Goal: Task Accomplishment & Management: Manage account settings

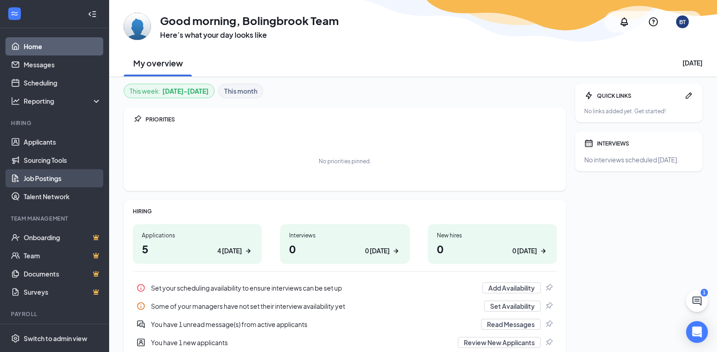
click at [57, 174] on link "Job Postings" at bounding box center [63, 178] width 78 height 18
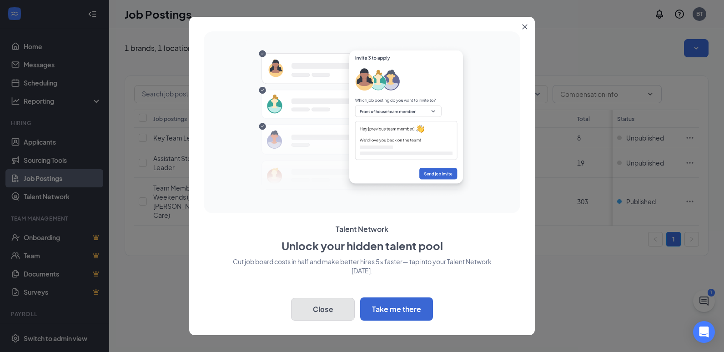
click at [333, 312] on button "Close" at bounding box center [323, 309] width 64 height 23
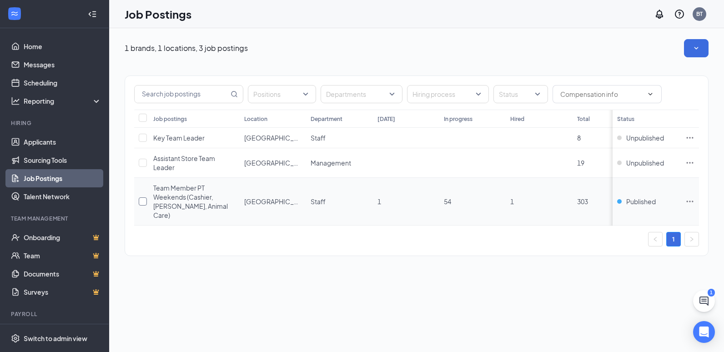
click at [139, 199] on input "checkbox" at bounding box center [143, 201] width 8 height 8
checkbox input "true"
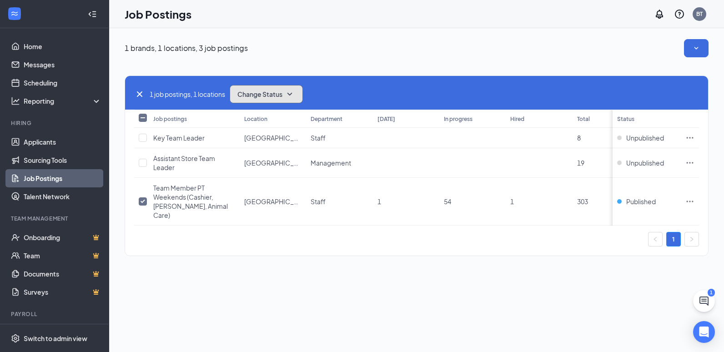
click at [292, 96] on icon "SmallChevronDown" at bounding box center [289, 94] width 11 height 11
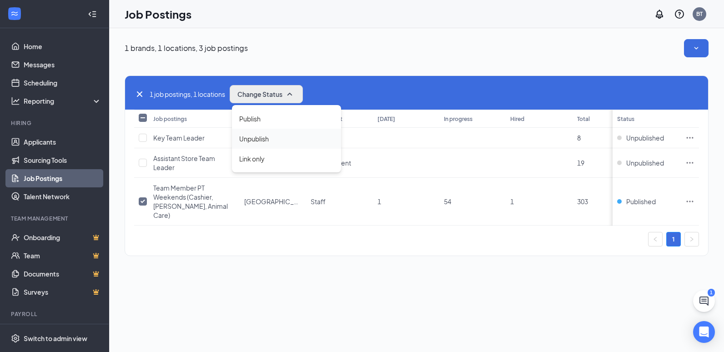
click at [269, 140] on span "Unpublish" at bounding box center [254, 139] width 30 height 10
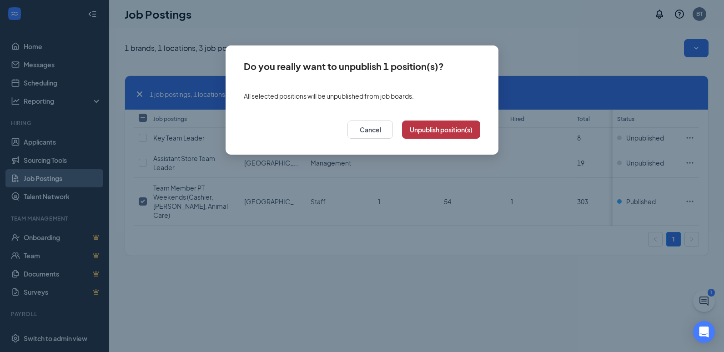
click at [471, 132] on button "Unpublish position(s)" at bounding box center [441, 129] width 78 height 18
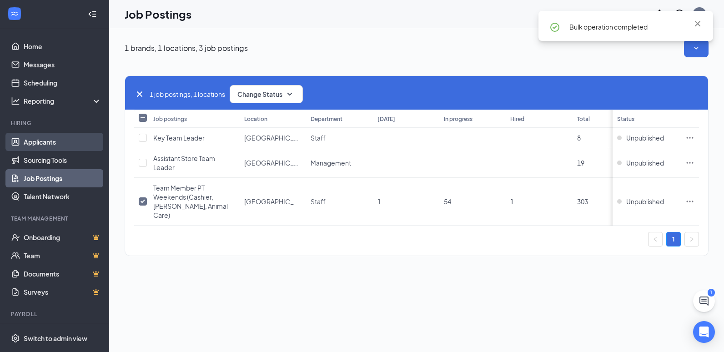
click at [35, 142] on link "Applicants" at bounding box center [63, 142] width 78 height 18
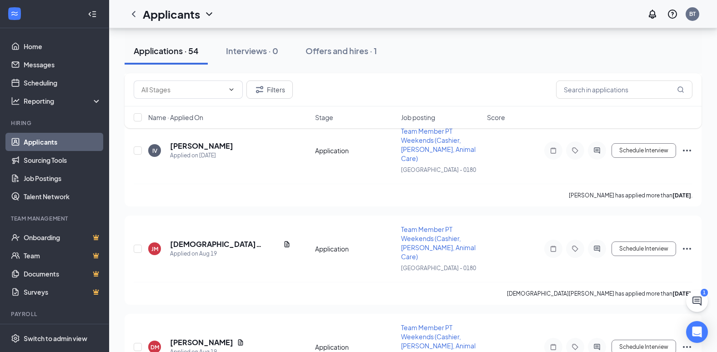
scroll to position [4680, 0]
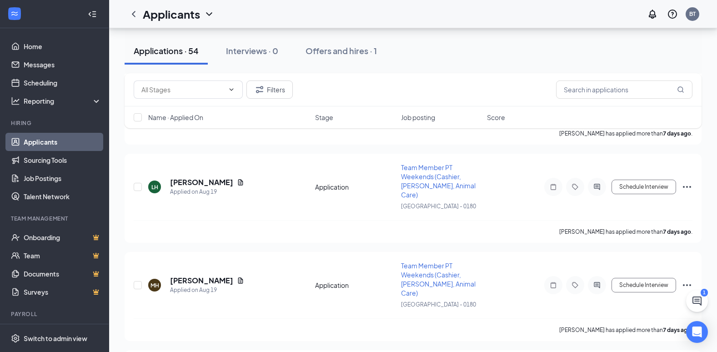
checkbox input "true"
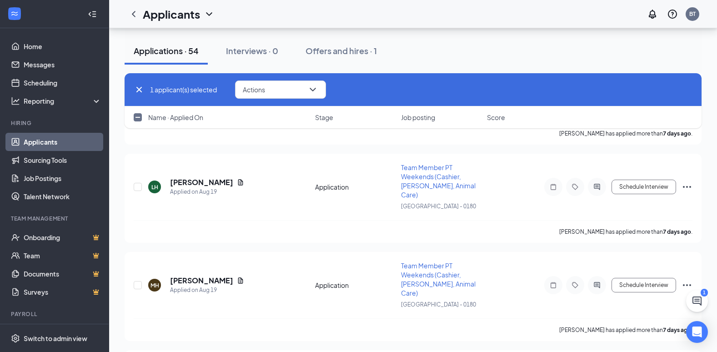
checkbox input "true"
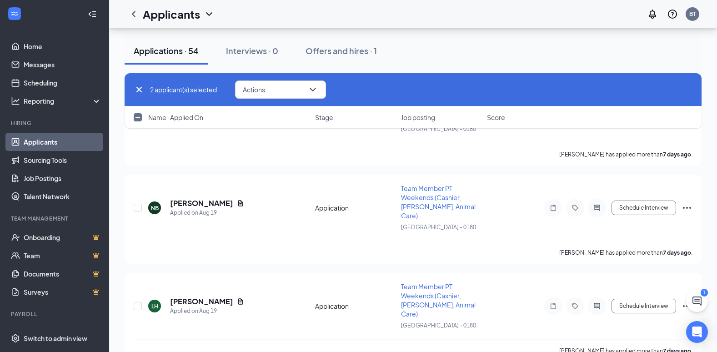
scroll to position [4498, 0]
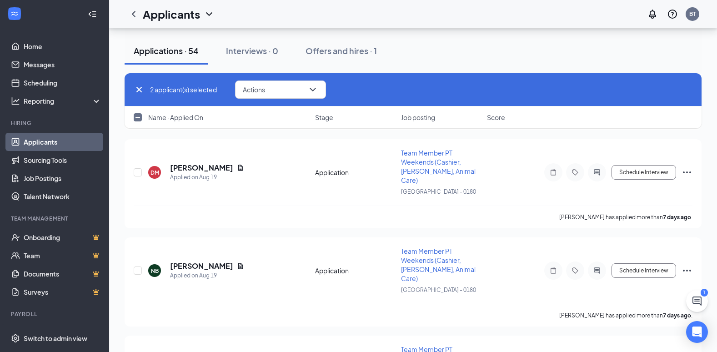
checkbox input "true"
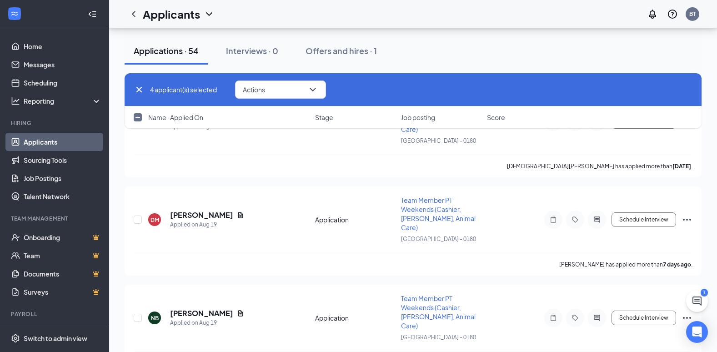
scroll to position [4362, 0]
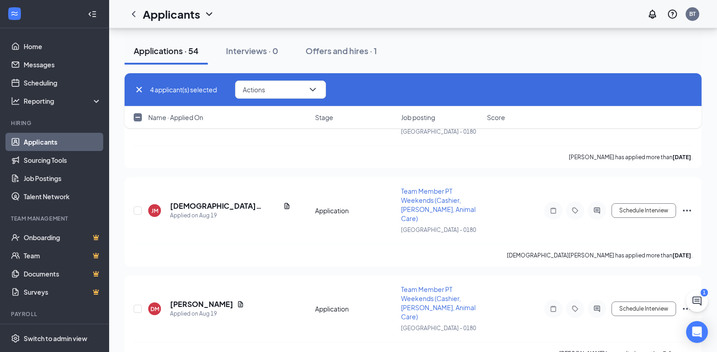
checkbox input "true"
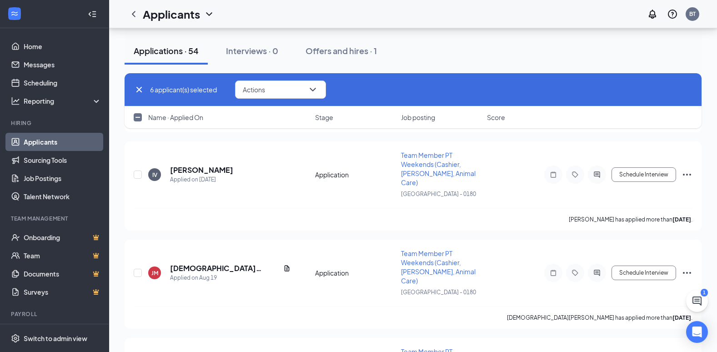
scroll to position [4225, 0]
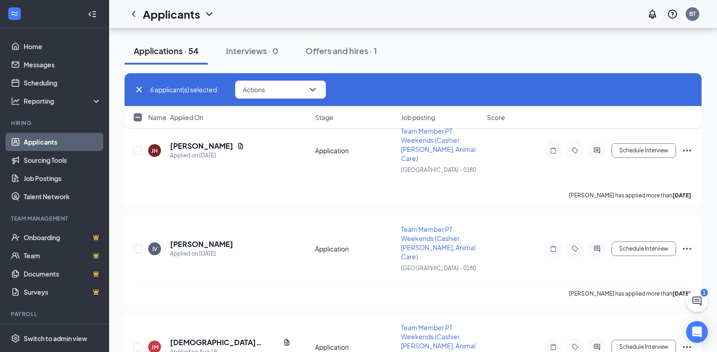
checkbox input "true"
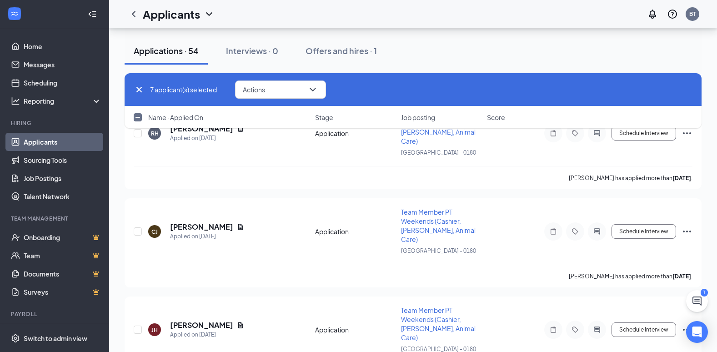
scroll to position [4044, 0]
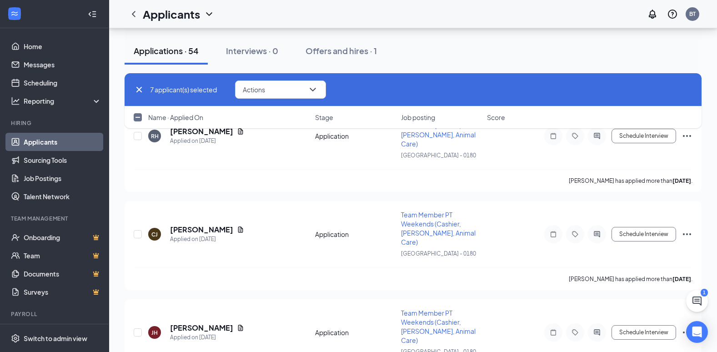
checkbox input "true"
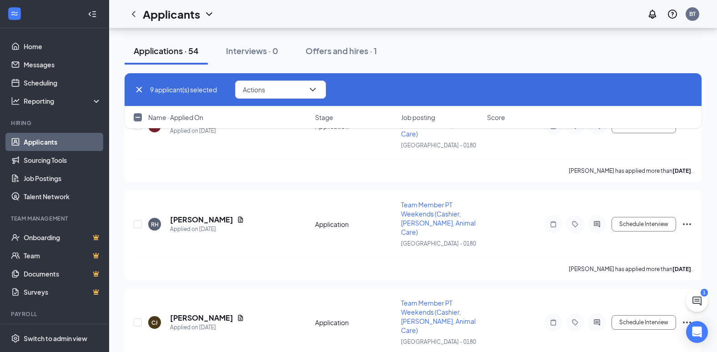
scroll to position [3953, 0]
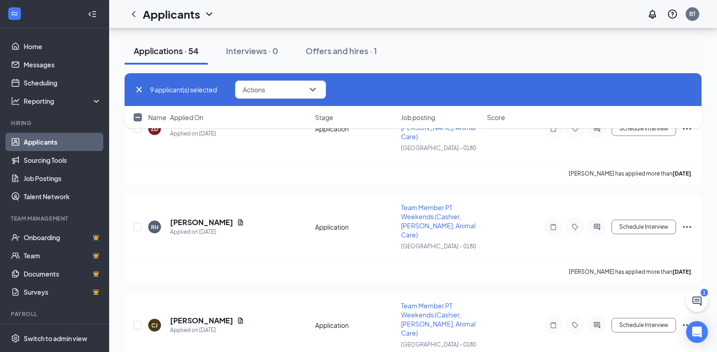
checkbox input "true"
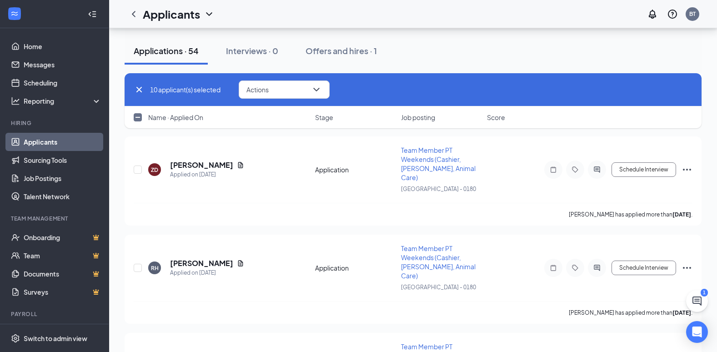
scroll to position [3862, 0]
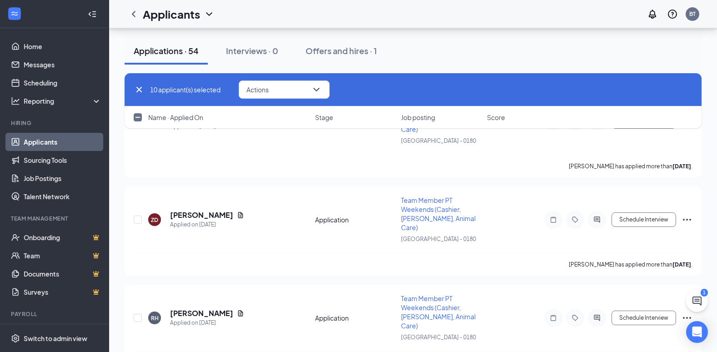
checkbox input "true"
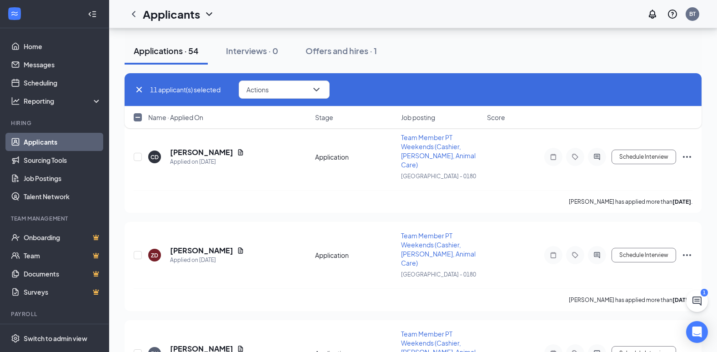
scroll to position [3771, 0]
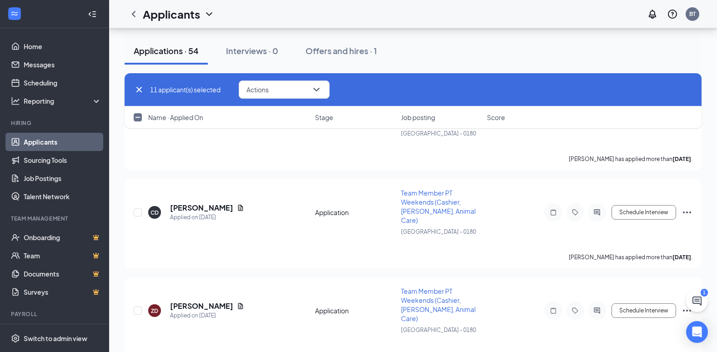
checkbox input "true"
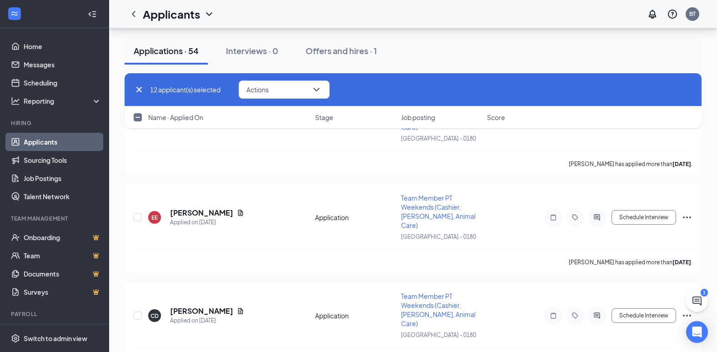
scroll to position [3634, 0]
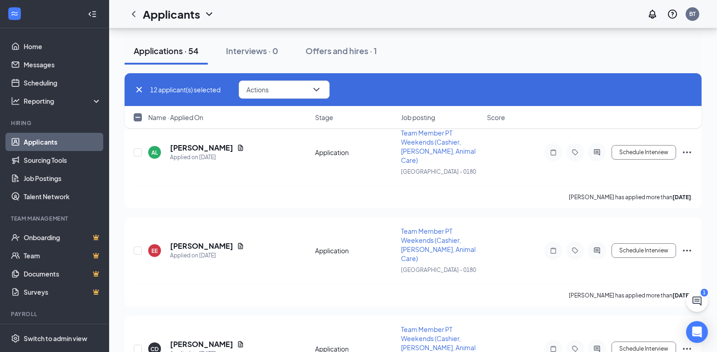
drag, startPoint x: 139, startPoint y: 265, endPoint x: 144, endPoint y: 242, distance: 24.2
checkbox input "true"
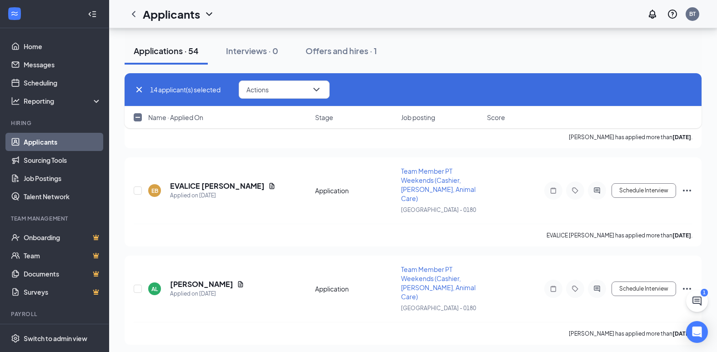
checkbox input "true"
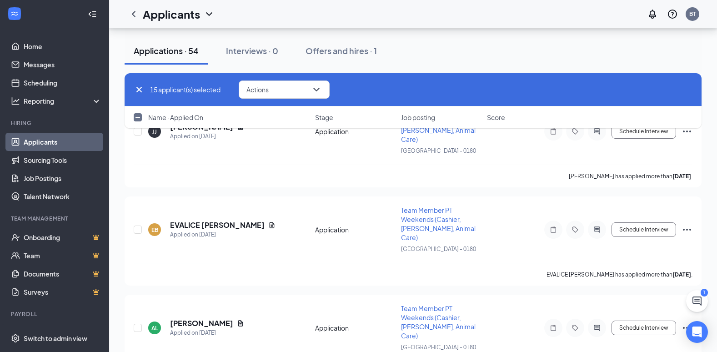
scroll to position [3407, 0]
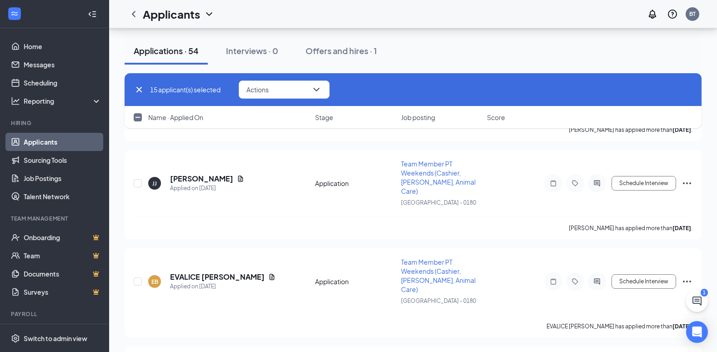
checkbox input "true"
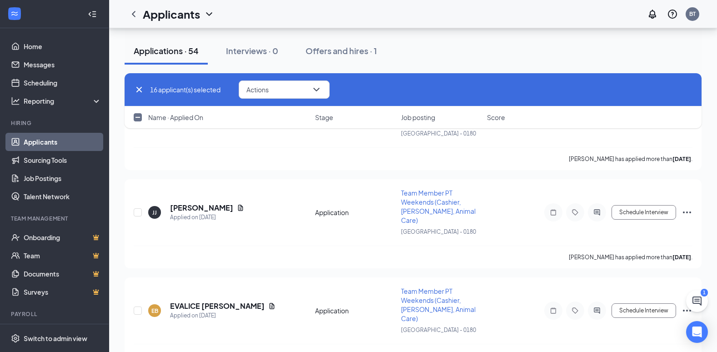
scroll to position [3362, 0]
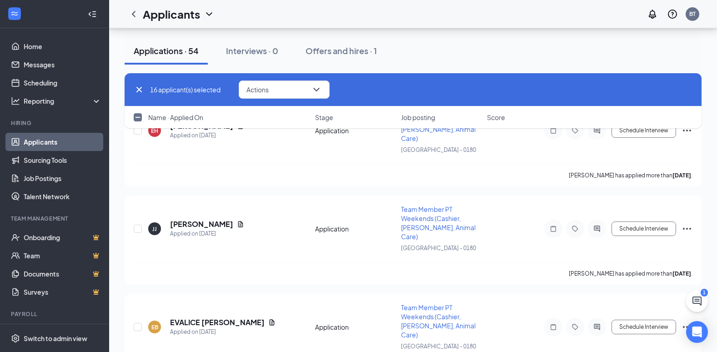
checkbox input "true"
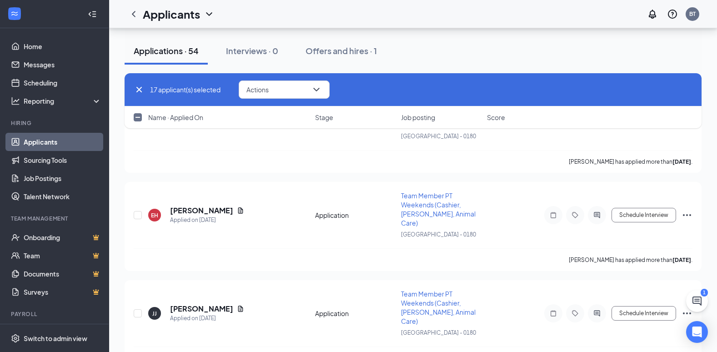
scroll to position [3271, 0]
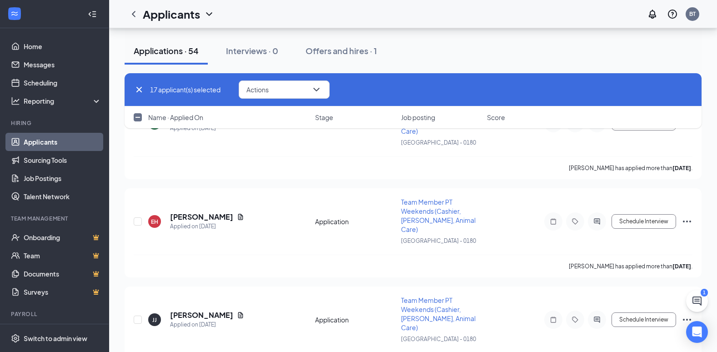
checkbox input "true"
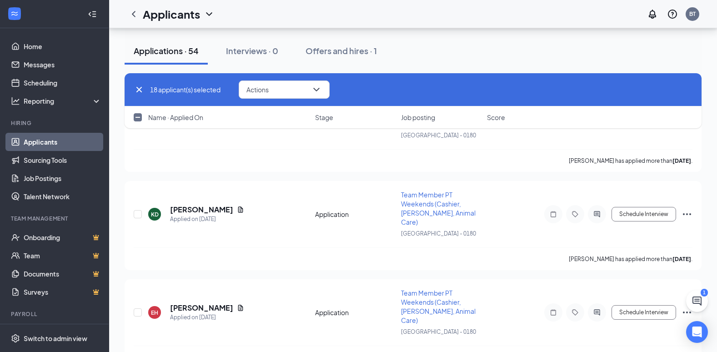
checkbox input "true"
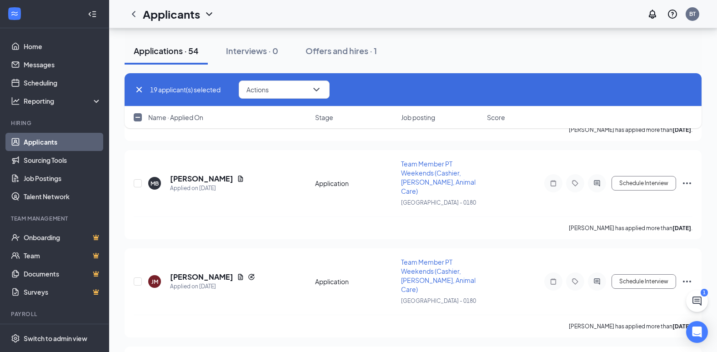
scroll to position [2998, 0]
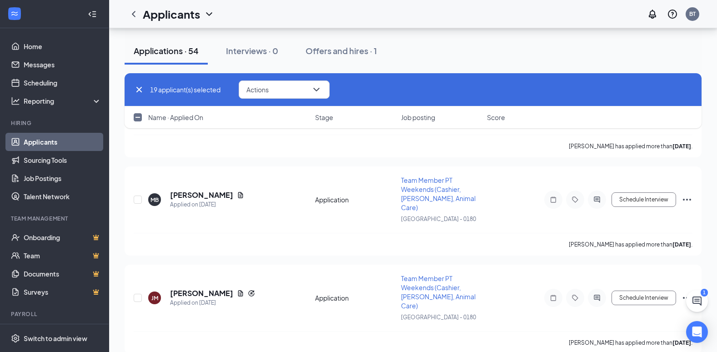
checkbox input "true"
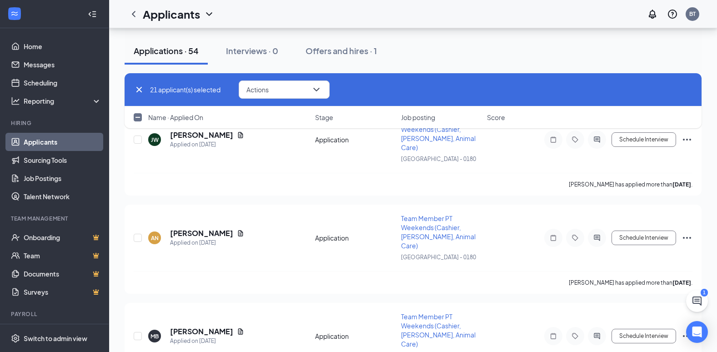
checkbox input "true"
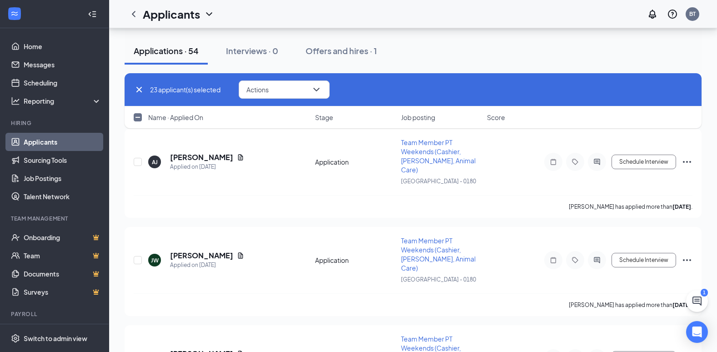
scroll to position [2726, 0]
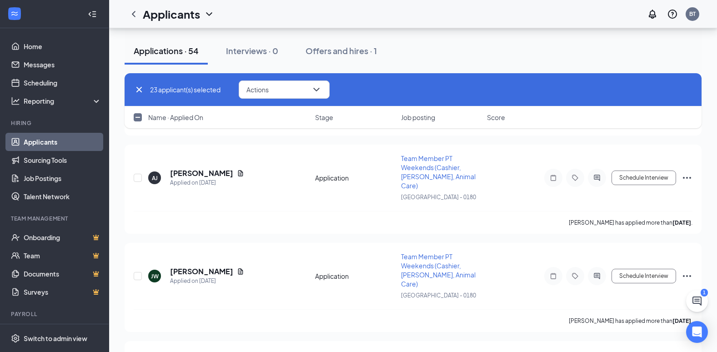
checkbox input "true"
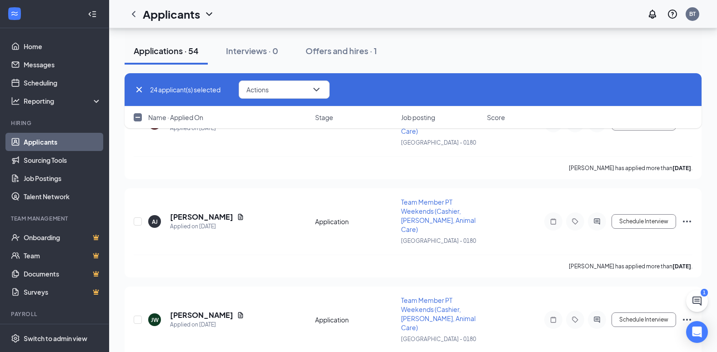
scroll to position [2635, 0]
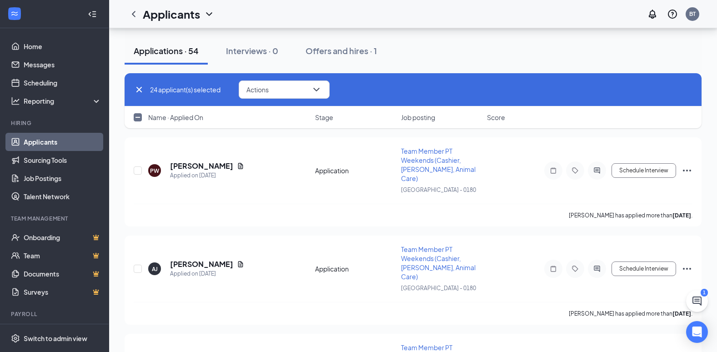
checkbox input "true"
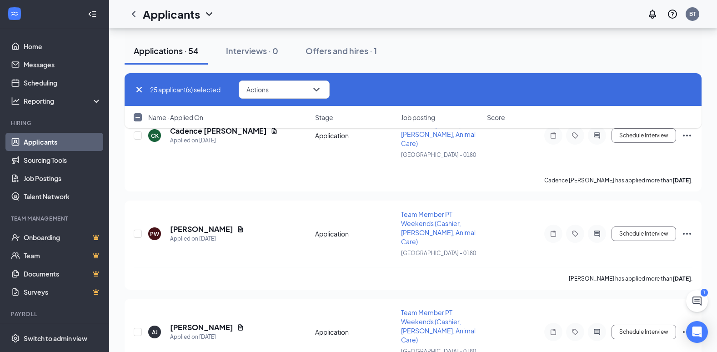
scroll to position [2544, 0]
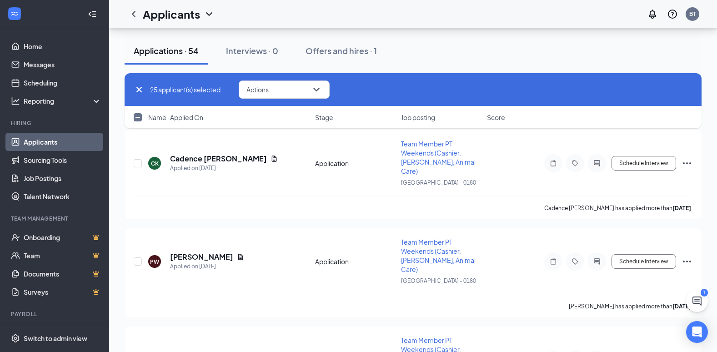
checkbox input "true"
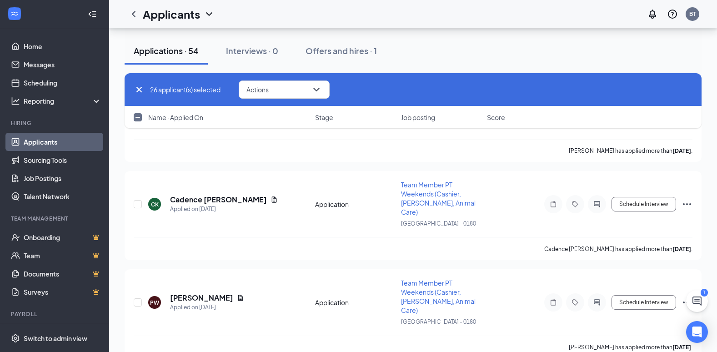
scroll to position [2453, 0]
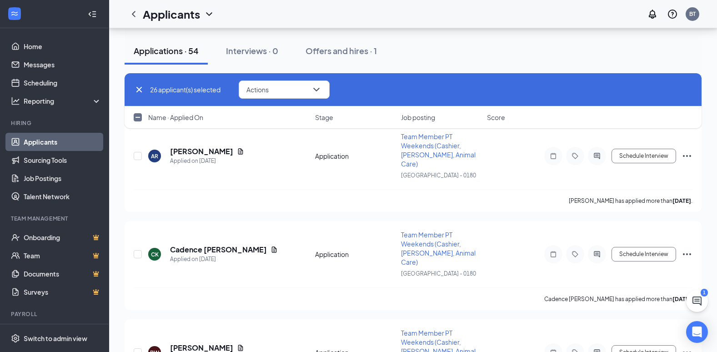
checkbox input "true"
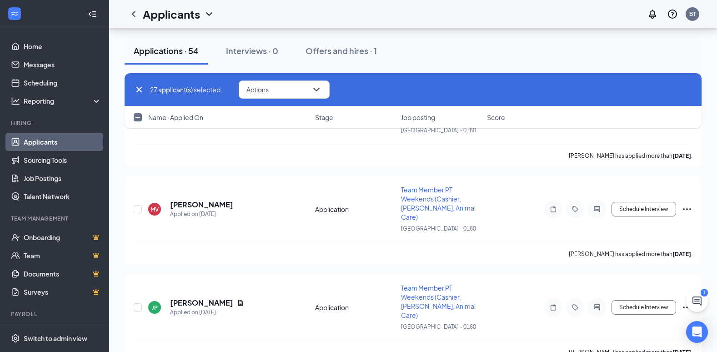
scroll to position [2089, 0]
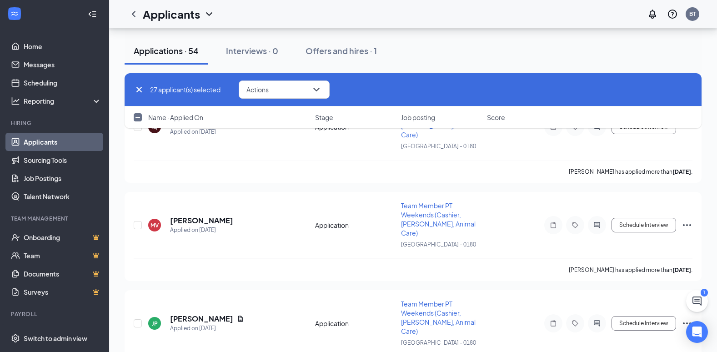
checkbox input "true"
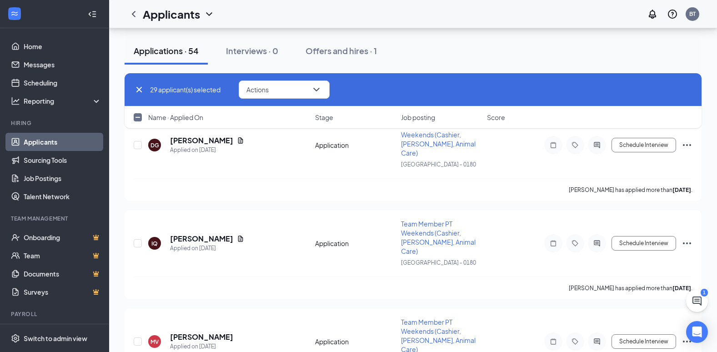
scroll to position [1953, 0]
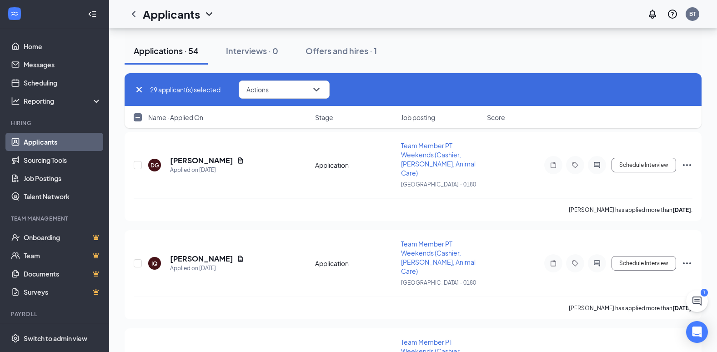
checkbox input "true"
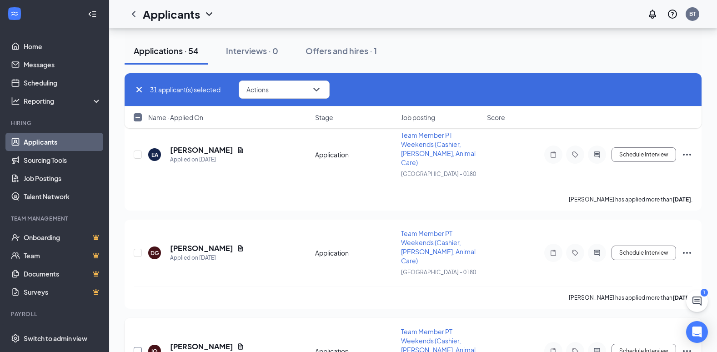
scroll to position [1862, 0]
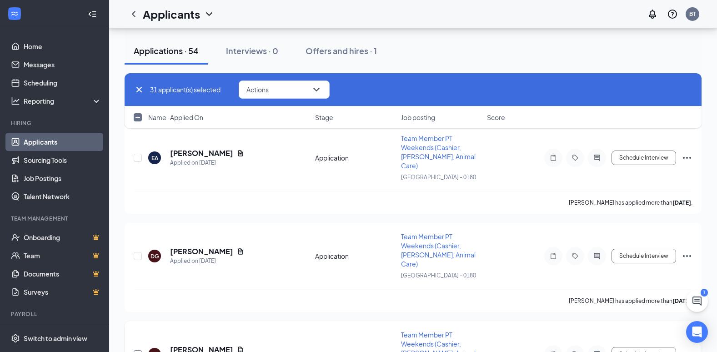
click at [136, 350] on input "checkbox" at bounding box center [138, 354] width 8 height 8
checkbox input "true"
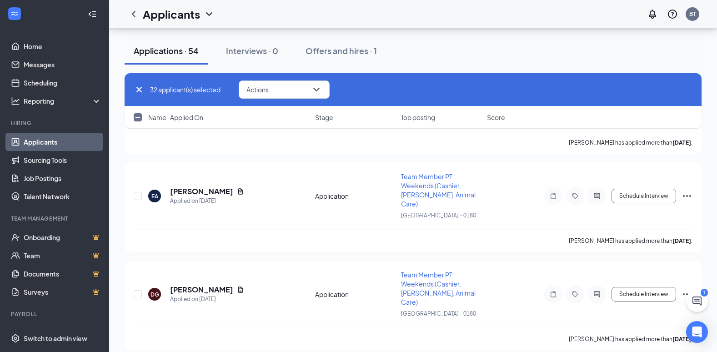
scroll to position [1771, 0]
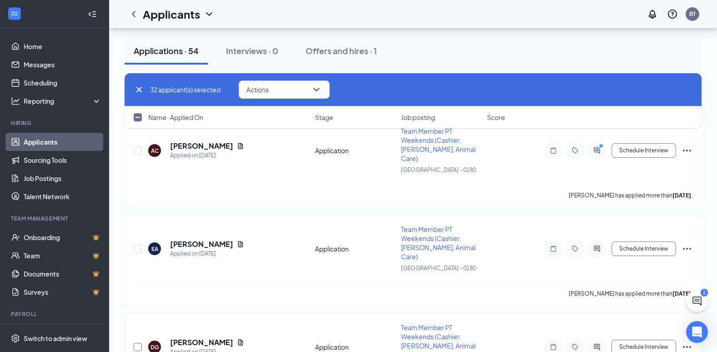
click at [137, 343] on input "checkbox" at bounding box center [138, 347] width 8 height 8
checkbox input "true"
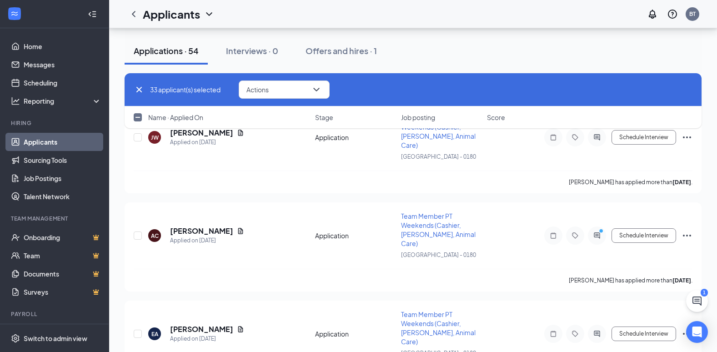
scroll to position [1680, 0]
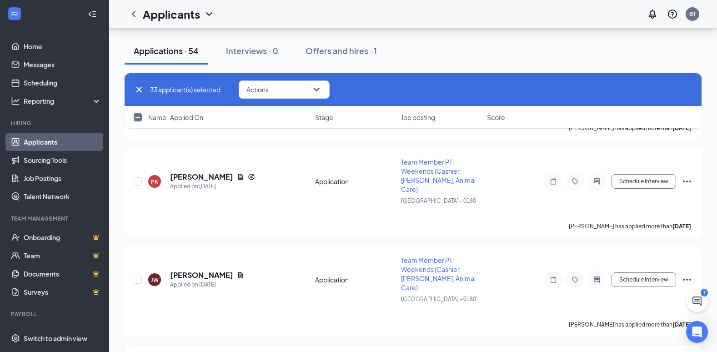
checkbox input "true"
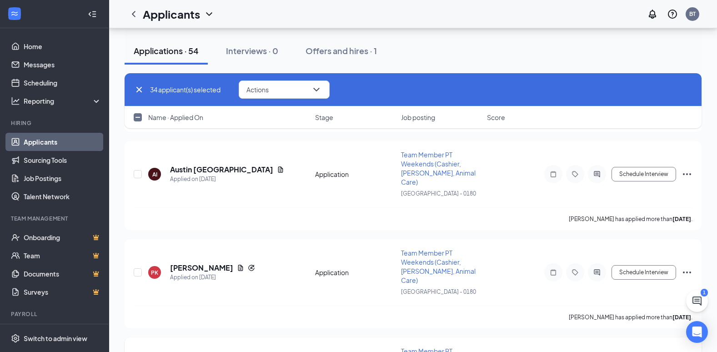
checkbox input "true"
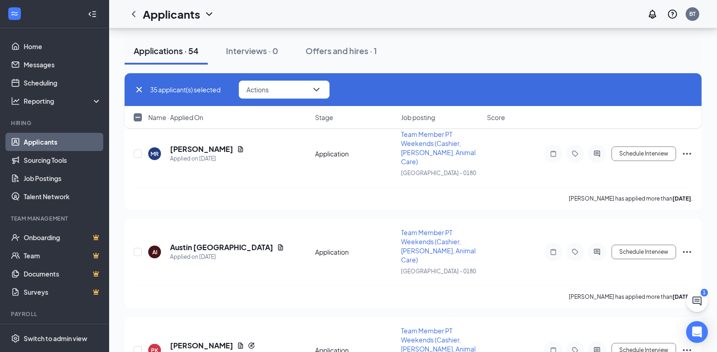
scroll to position [1362, 0]
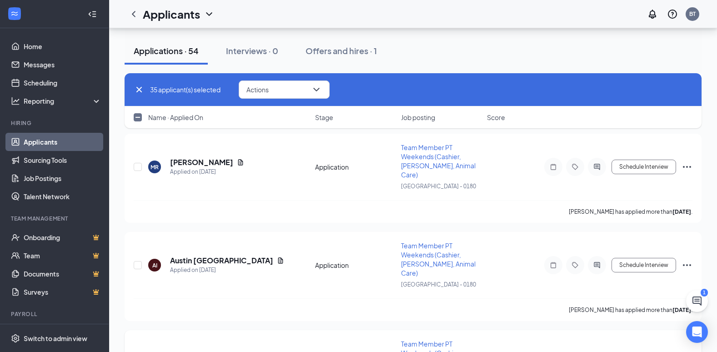
checkbox input "true"
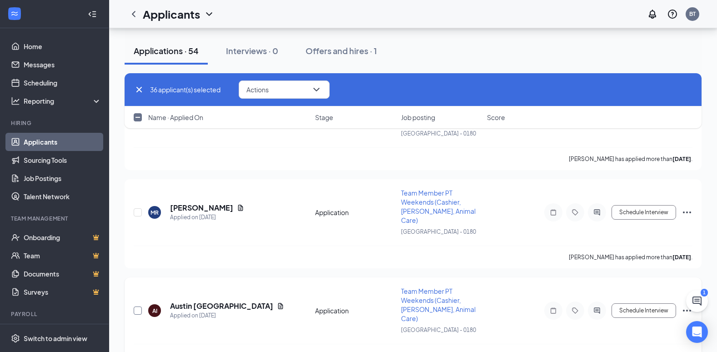
click at [138, 306] on input "checkbox" at bounding box center [138, 310] width 8 height 8
checkbox input "true"
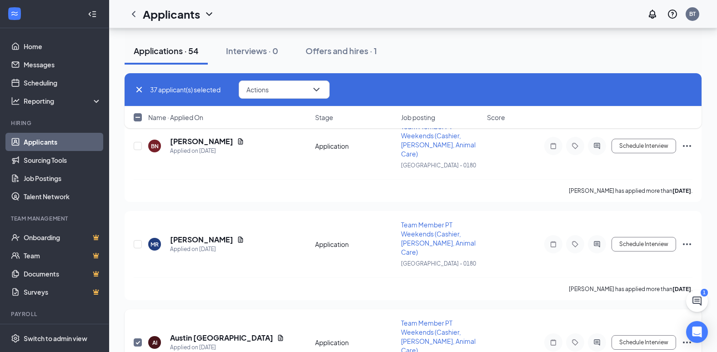
scroll to position [1226, 0]
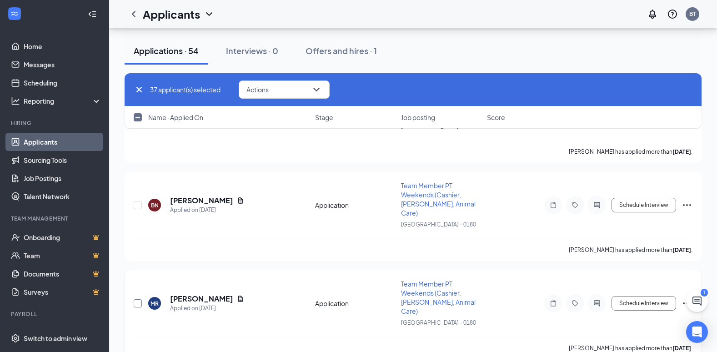
click at [140, 299] on input "checkbox" at bounding box center [138, 303] width 8 height 8
checkbox input "true"
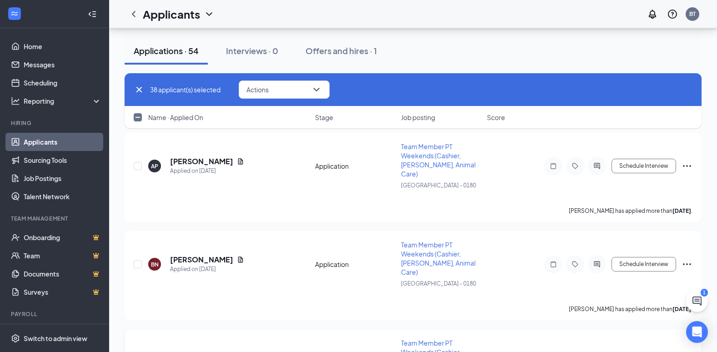
scroll to position [1089, 0]
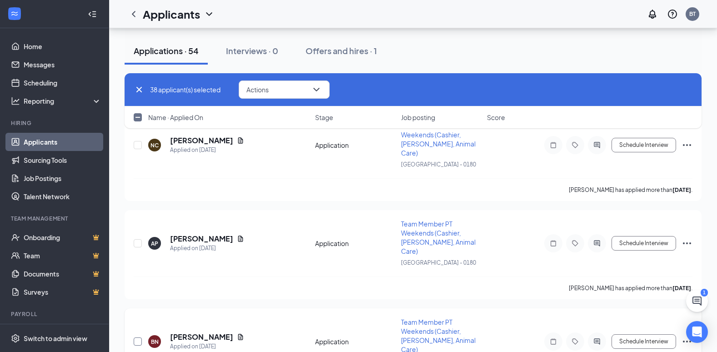
click at [138, 337] on input "checkbox" at bounding box center [138, 341] width 8 height 8
checkbox input "true"
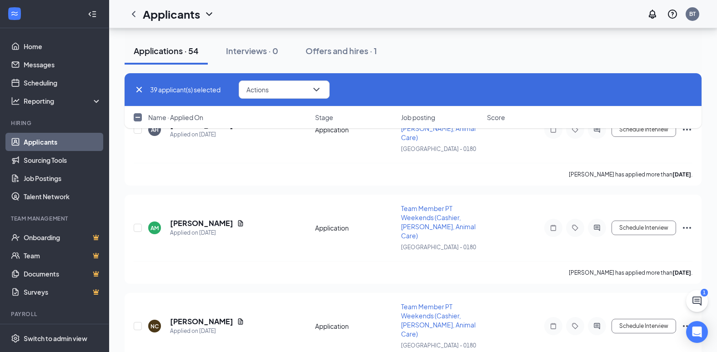
scroll to position [908, 0]
click at [139, 323] on input "checkbox" at bounding box center [138, 327] width 8 height 8
checkbox input "true"
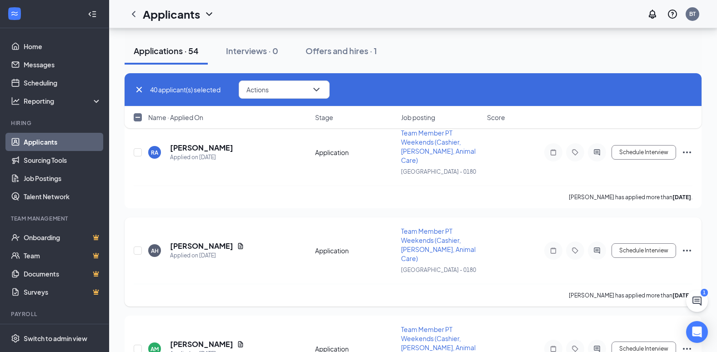
scroll to position [771, 0]
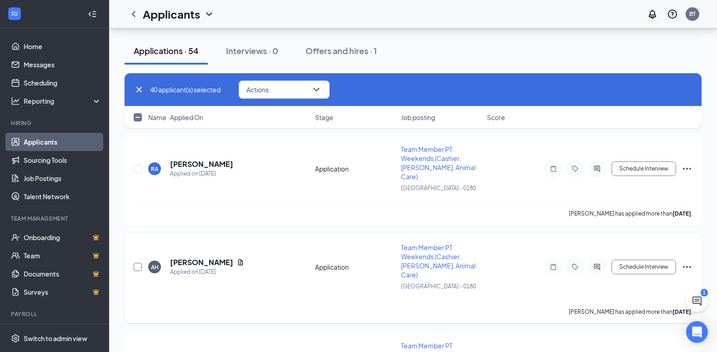
click at [140, 263] on input "checkbox" at bounding box center [138, 267] width 8 height 8
checkbox input "true"
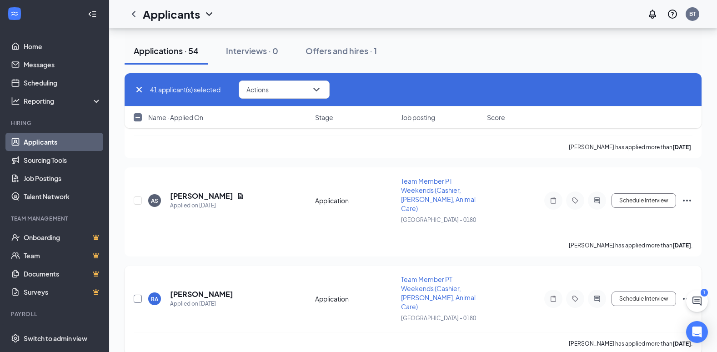
scroll to position [589, 0]
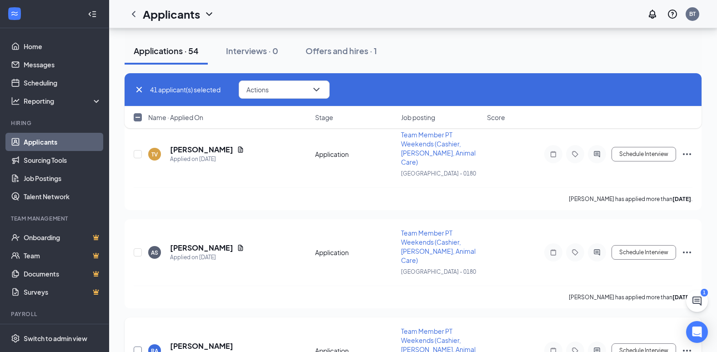
click at [137, 346] on input "checkbox" at bounding box center [138, 350] width 8 height 8
checkbox input "true"
click at [140, 248] on input "checkbox" at bounding box center [138, 252] width 8 height 8
checkbox input "true"
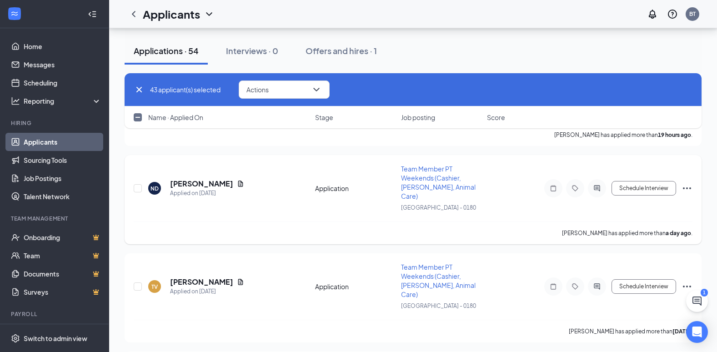
scroll to position [453, 0]
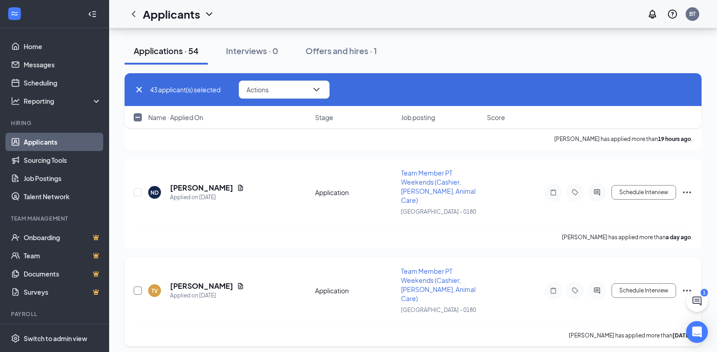
click at [140, 286] on input "checkbox" at bounding box center [138, 290] width 8 height 8
checkbox input "true"
click at [138, 188] on input "checkbox" at bounding box center [138, 192] width 8 height 8
checkbox input "true"
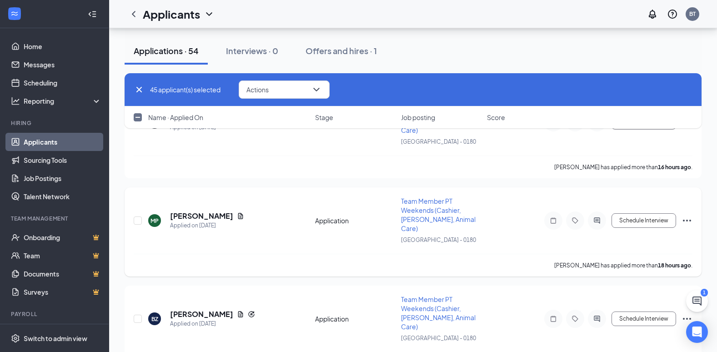
scroll to position [226, 0]
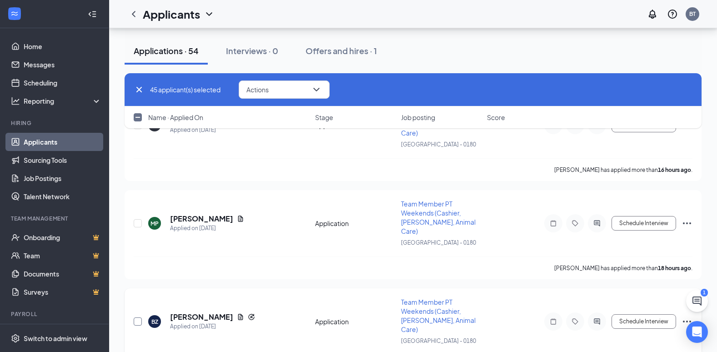
click at [140, 317] on input "checkbox" at bounding box center [138, 321] width 8 height 8
checkbox input "true"
click at [139, 219] on input "checkbox" at bounding box center [138, 223] width 8 height 8
checkbox input "true"
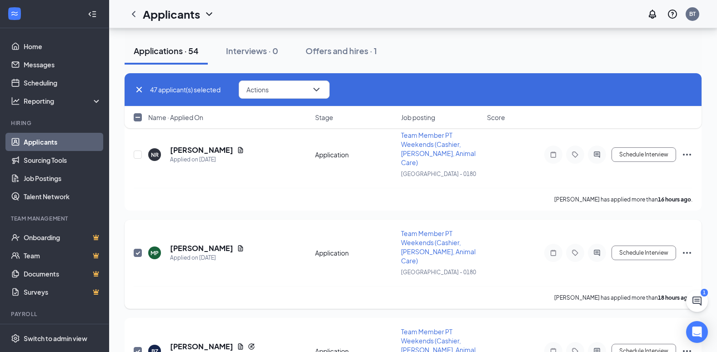
scroll to position [180, 0]
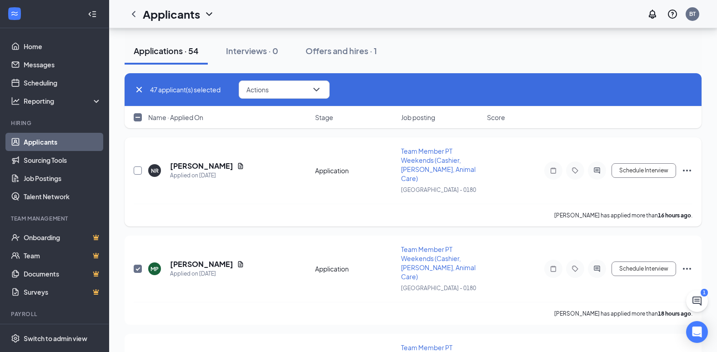
click at [138, 166] on input "checkbox" at bounding box center [138, 170] width 8 height 8
checkbox input "true"
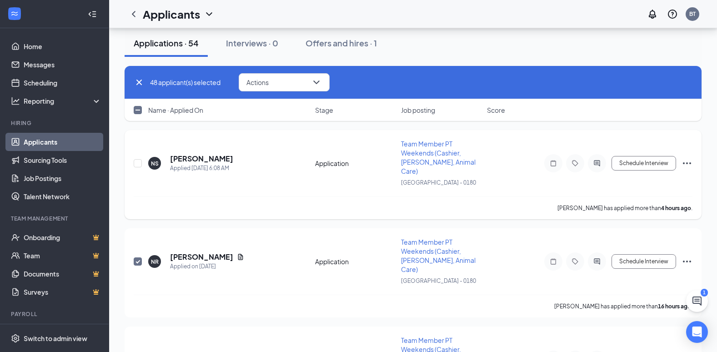
scroll to position [44, 0]
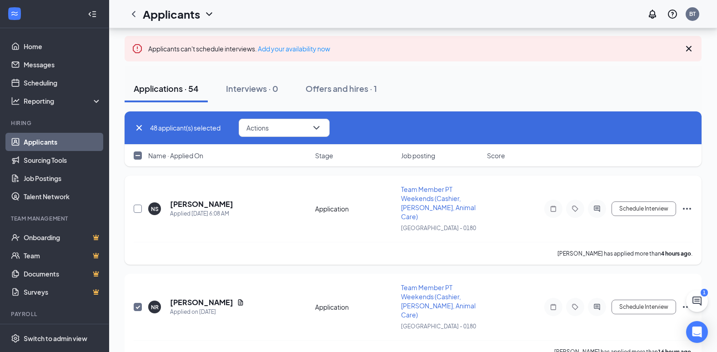
click at [140, 205] on input "checkbox" at bounding box center [138, 209] width 8 height 8
click at [263, 125] on span "Actions" at bounding box center [257, 128] width 22 height 6
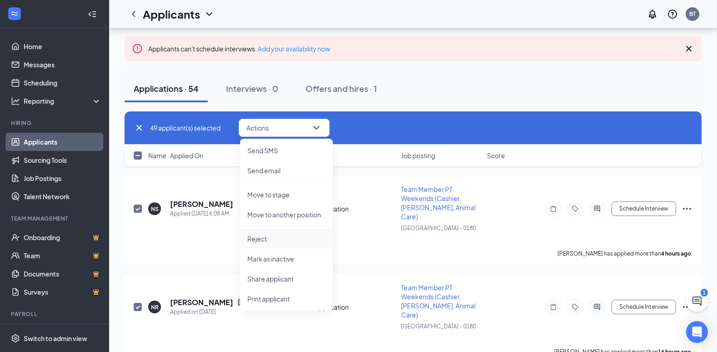
click at [263, 236] on p "Reject" at bounding box center [286, 238] width 78 height 9
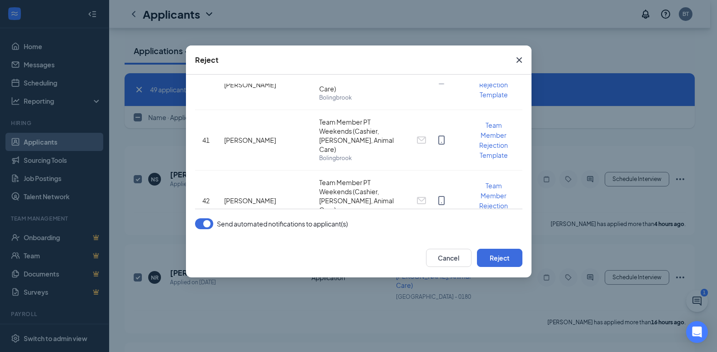
scroll to position [90, 0]
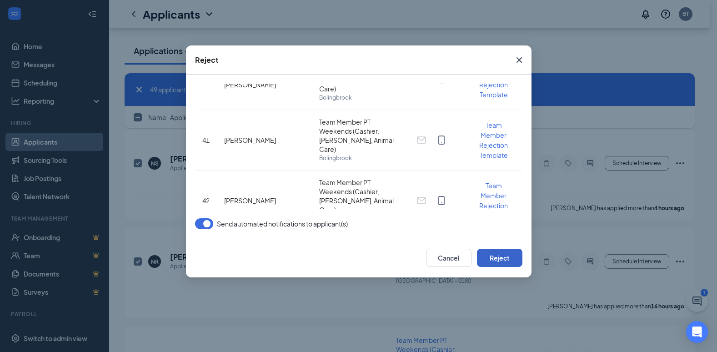
click at [504, 257] on button "Reject" at bounding box center [499, 258] width 45 height 18
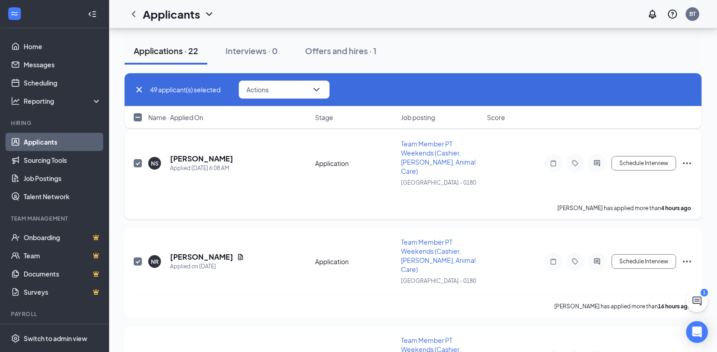
checkbox input "false"
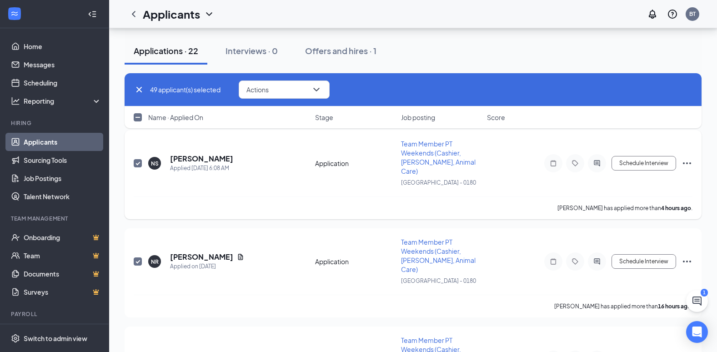
checkbox input "false"
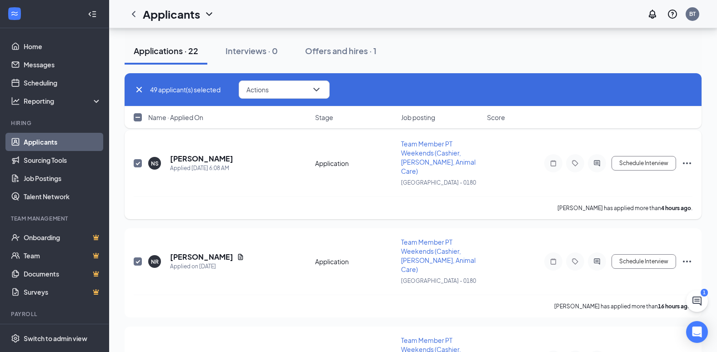
checkbox input "false"
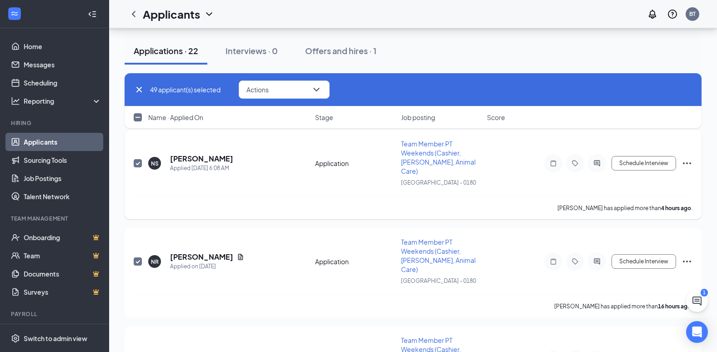
checkbox input "false"
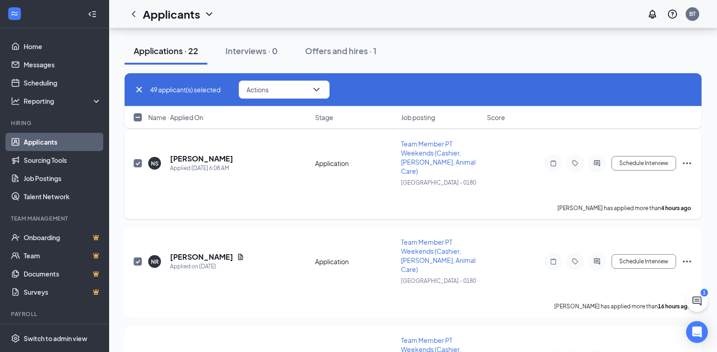
checkbox input "false"
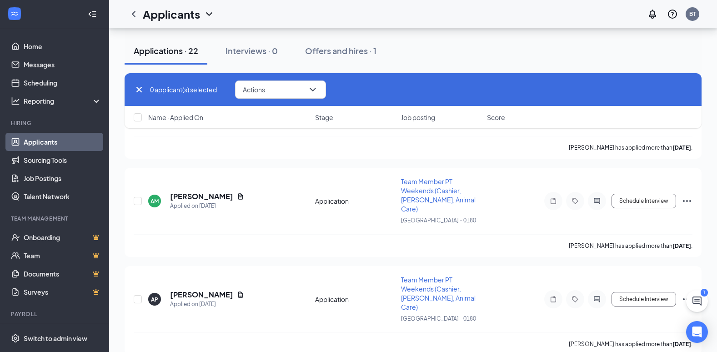
scroll to position [2542, 0]
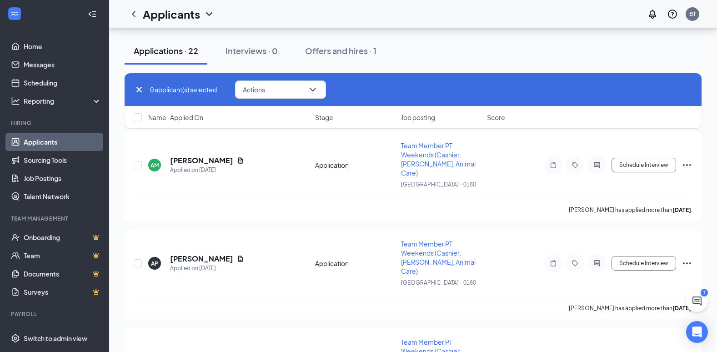
checkbox input "true"
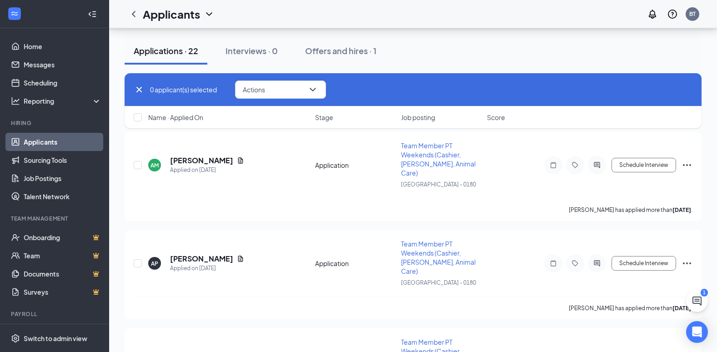
checkbox input "true"
click at [272, 95] on button "Actions" at bounding box center [280, 89] width 91 height 18
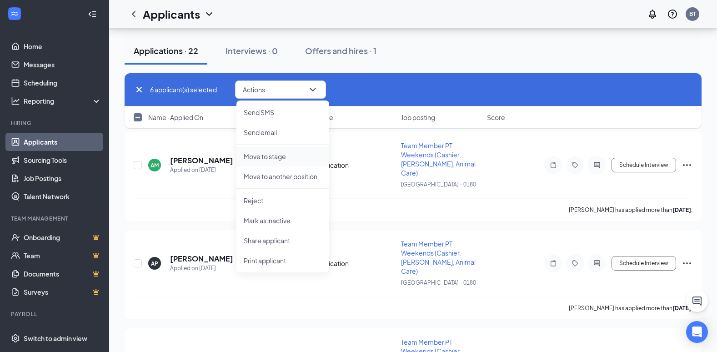
click at [254, 154] on p "Move to stage" at bounding box center [283, 156] width 78 height 9
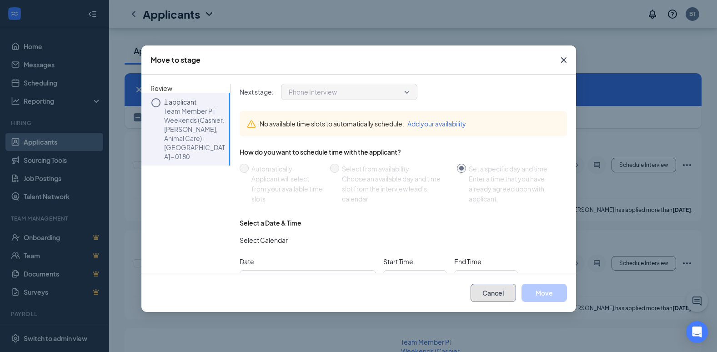
click at [497, 299] on button "Cancel" at bounding box center [492, 293] width 45 height 18
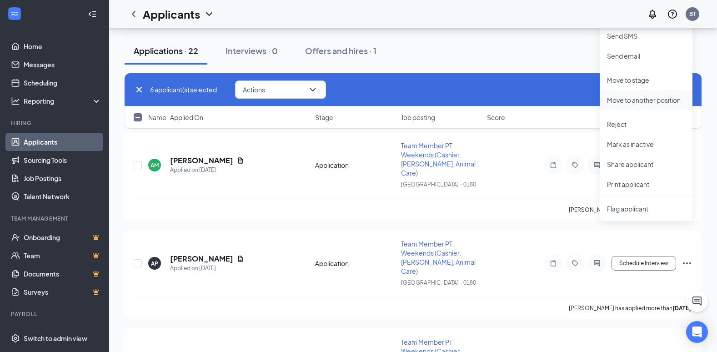
click at [654, 100] on p "Move to another position" at bounding box center [646, 99] width 78 height 9
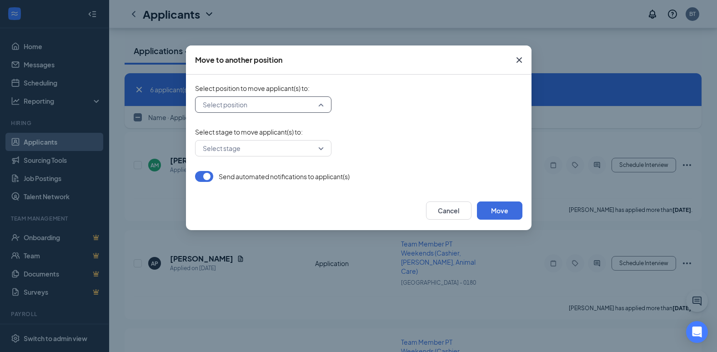
click at [316, 110] on input "search" at bounding box center [259, 104] width 119 height 15
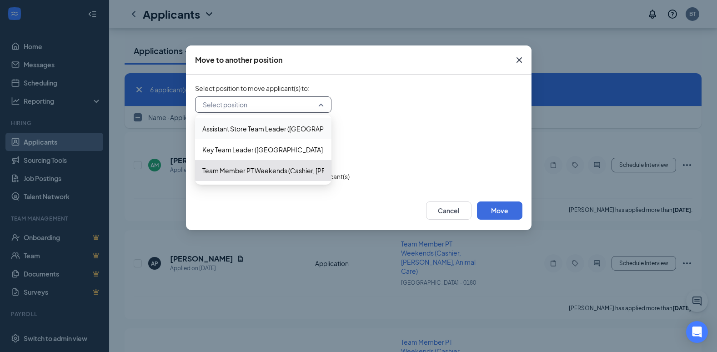
click at [412, 173] on div "Send automated notifications to applicant(s)" at bounding box center [358, 176] width 327 height 11
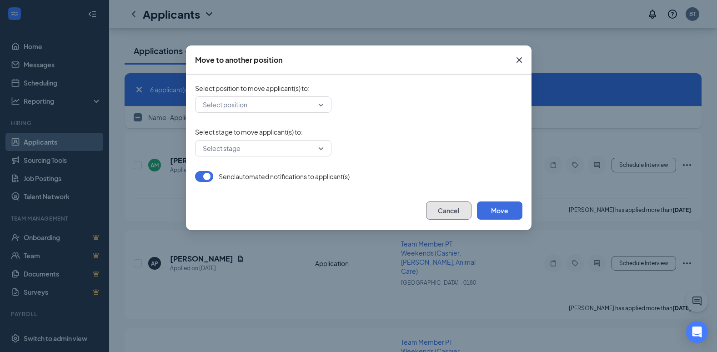
click at [441, 210] on button "Cancel" at bounding box center [448, 210] width 45 height 18
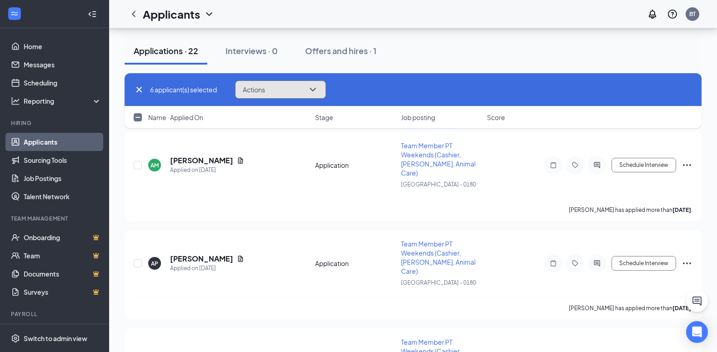
click at [307, 85] on button "Actions" at bounding box center [280, 89] width 91 height 18
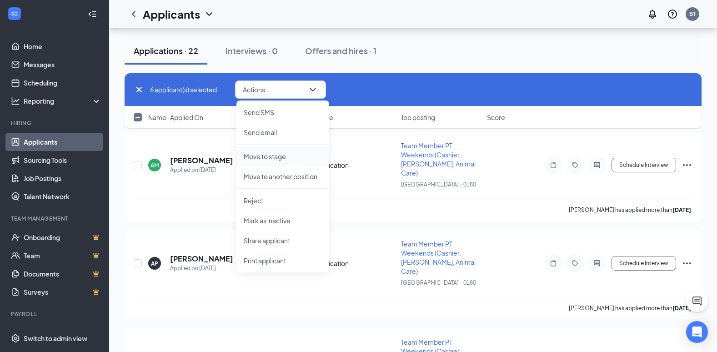
click at [277, 155] on p "Move to stage" at bounding box center [283, 156] width 78 height 9
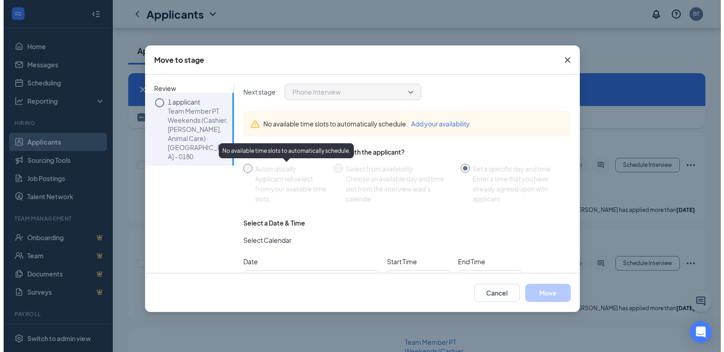
scroll to position [29, 0]
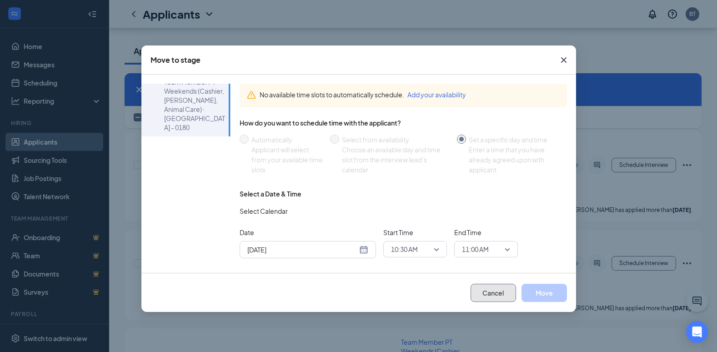
click at [495, 294] on button "Cancel" at bounding box center [492, 293] width 45 height 18
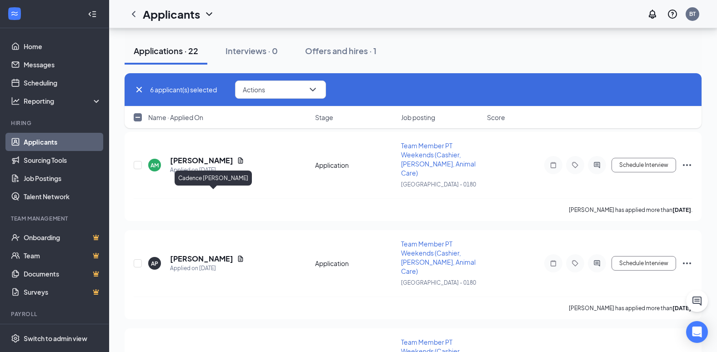
checkbox input "false"
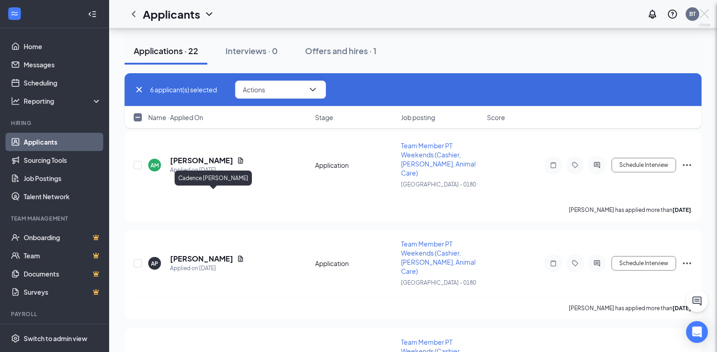
checkbox input "false"
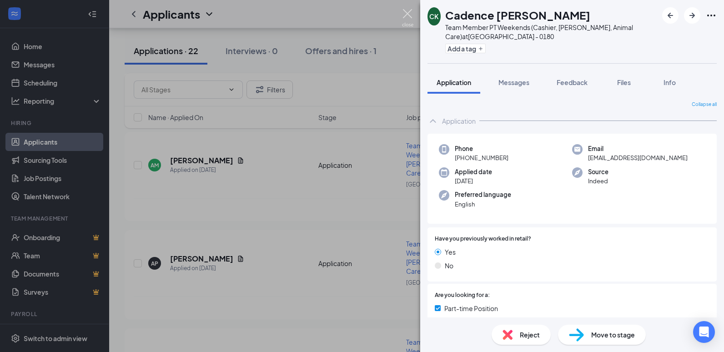
click at [406, 14] on img at bounding box center [407, 18] width 11 height 18
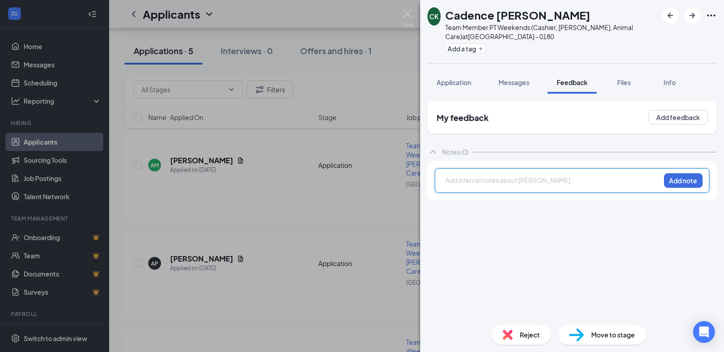
click at [497, 181] on div at bounding box center [552, 180] width 214 height 10
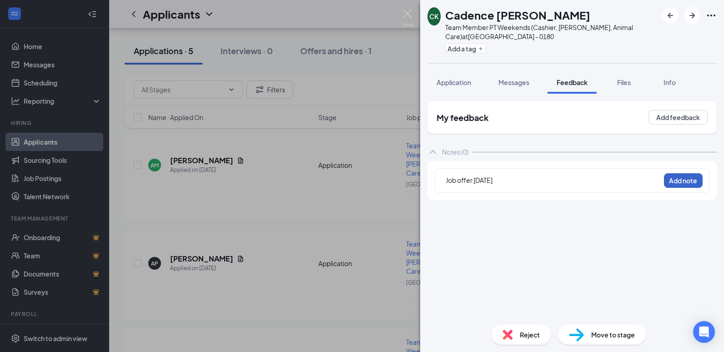
click at [695, 183] on button "Add note" at bounding box center [683, 180] width 39 height 15
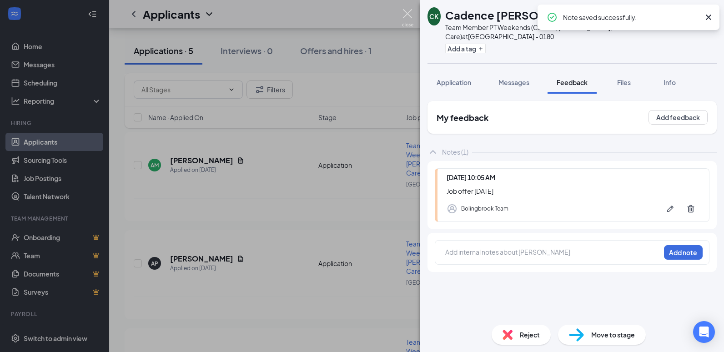
click at [411, 17] on img at bounding box center [407, 18] width 11 height 18
